Goal: Entertainment & Leisure: Consume media (video, audio)

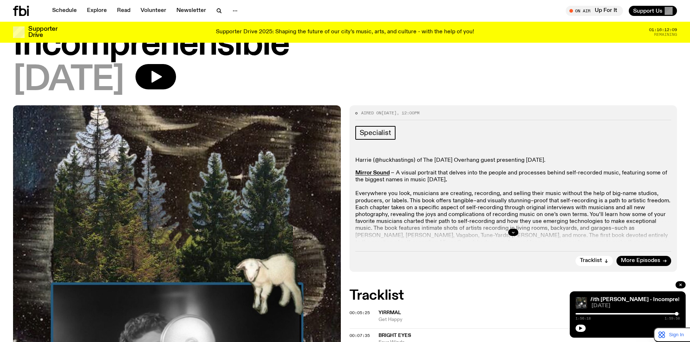
scroll to position [83, 0]
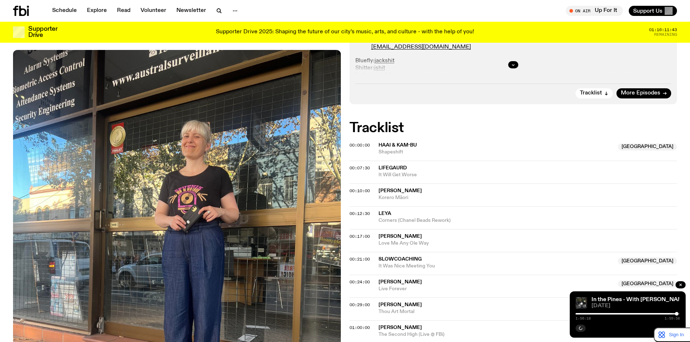
scroll to position [176, 0]
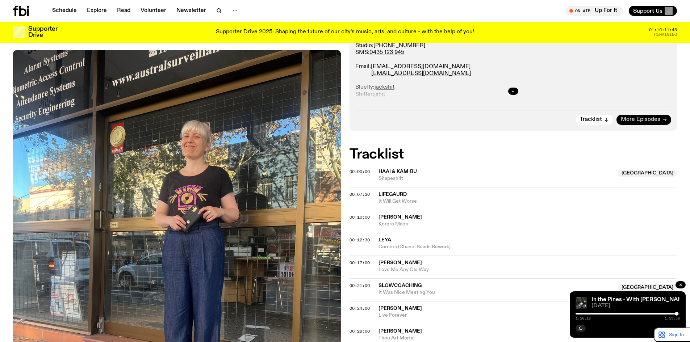
click at [661, 117] on link "More Episodes" at bounding box center [644, 120] width 55 height 10
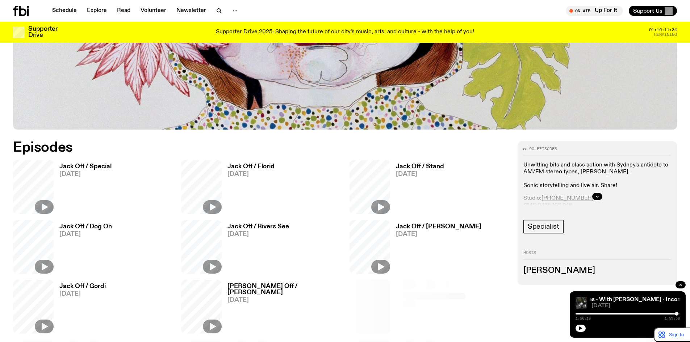
scroll to position [417, 0]
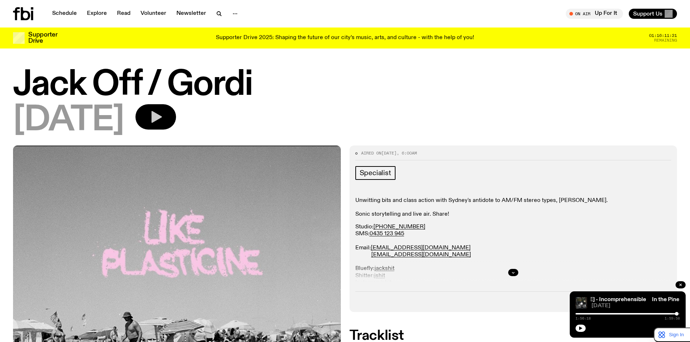
click at [163, 114] on icon "button" at bounding box center [156, 117] width 14 height 14
